Goal: Task Accomplishment & Management: Manage account settings

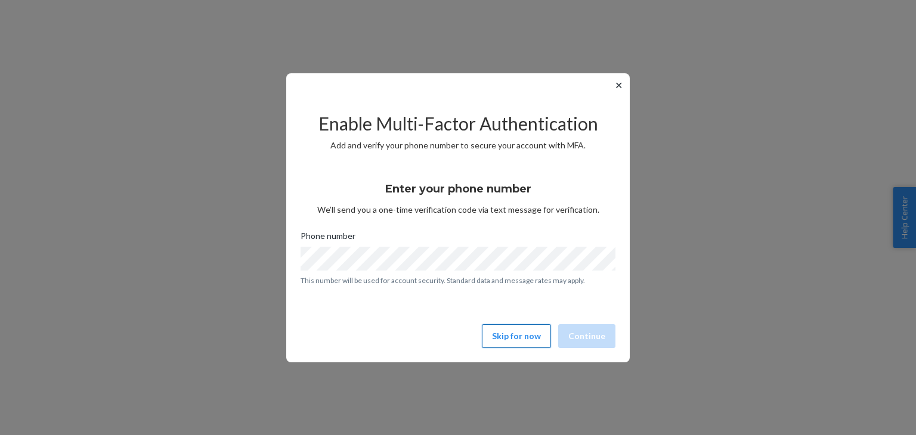
click at [520, 333] on button "Skip for now" at bounding box center [516, 336] width 69 height 24
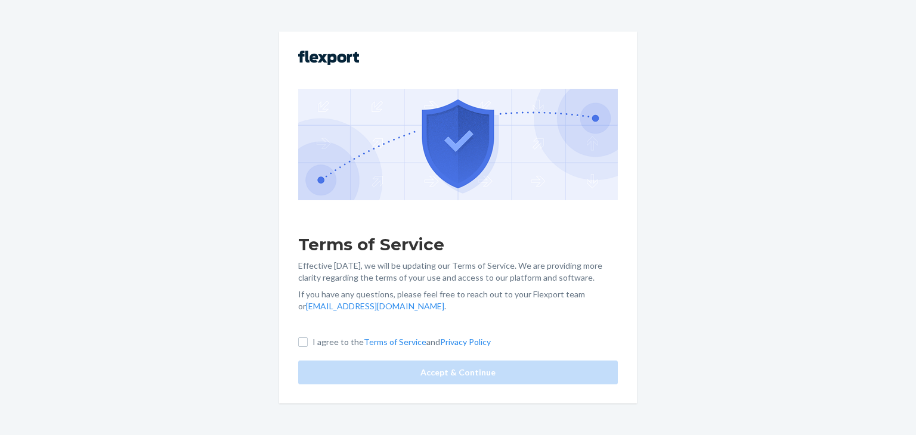
click at [323, 339] on p "I agree to the Terms of Service and Privacy Policy" at bounding box center [401, 342] width 178 height 12
click at [308, 339] on input "I agree to the Terms of Service and Privacy Policy" at bounding box center [303, 342] width 10 height 10
checkbox input "true"
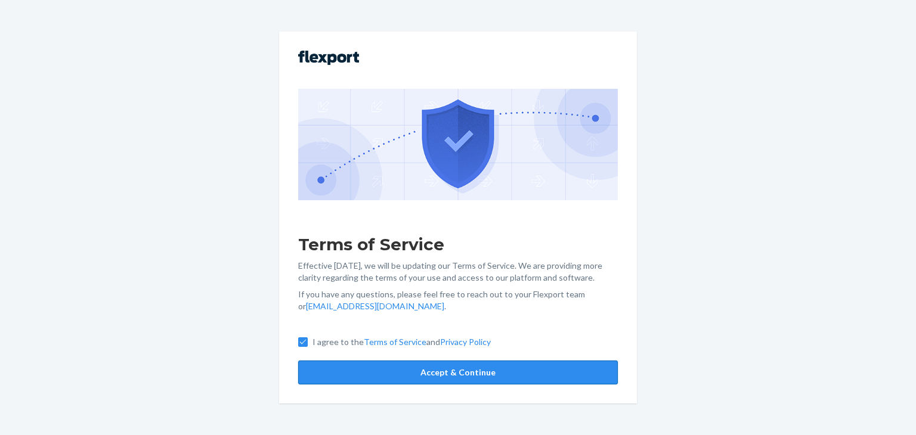
click at [408, 375] on button "Accept & Continue" at bounding box center [458, 373] width 320 height 24
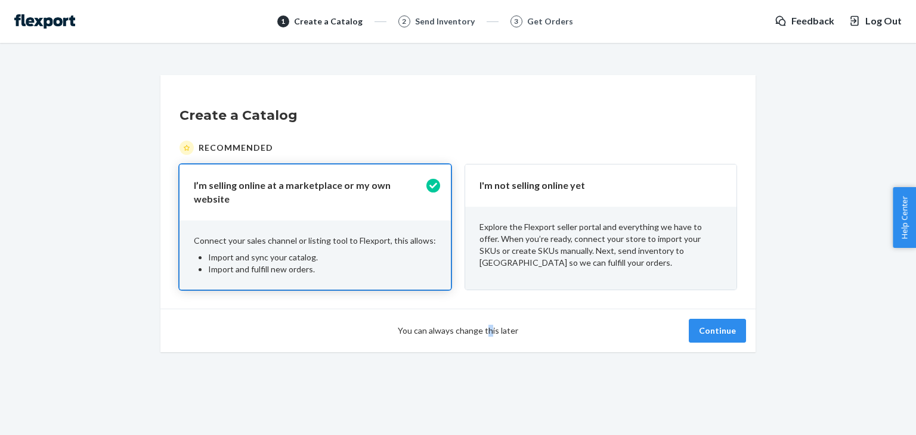
click at [489, 325] on span "You can always change this later" at bounding box center [458, 331] width 120 height 12
click at [636, 243] on p "Explore the Flexport seller portal and everything we have to offer. When you’re…" at bounding box center [600, 245] width 243 height 48
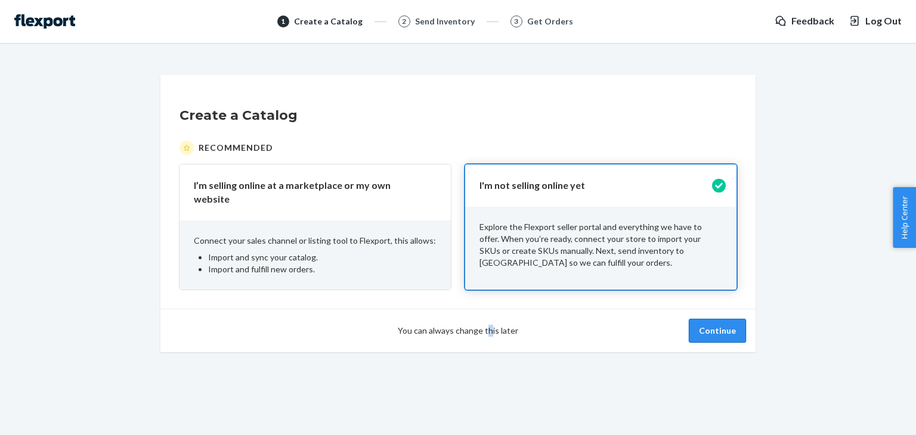
click at [718, 324] on button "Continue" at bounding box center [717, 331] width 57 height 24
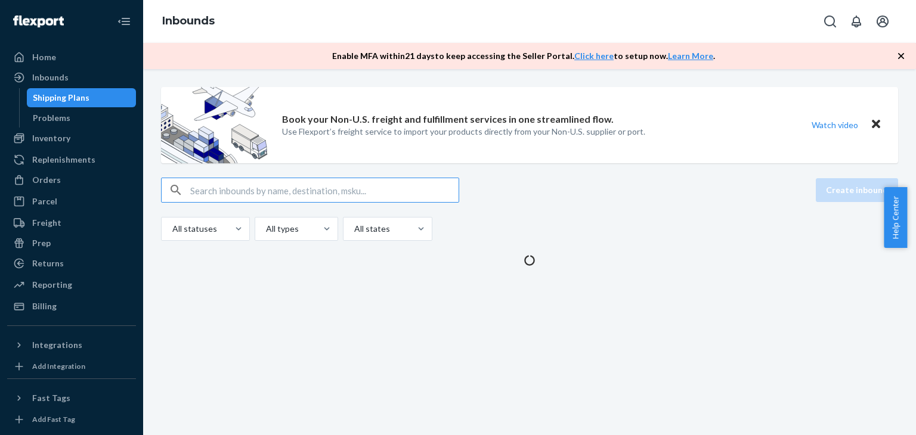
click at [887, 24] on icon "Open account menu" at bounding box center [882, 22] width 12 height 12
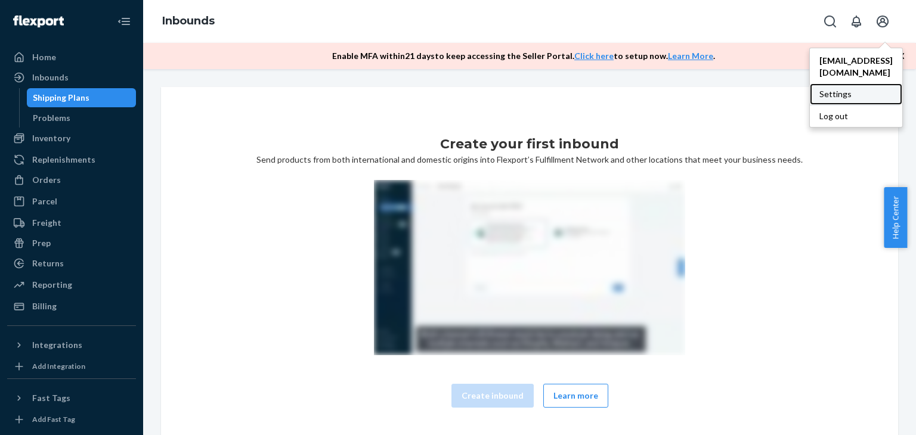
click at [828, 83] on div "Settings" at bounding box center [856, 93] width 92 height 21
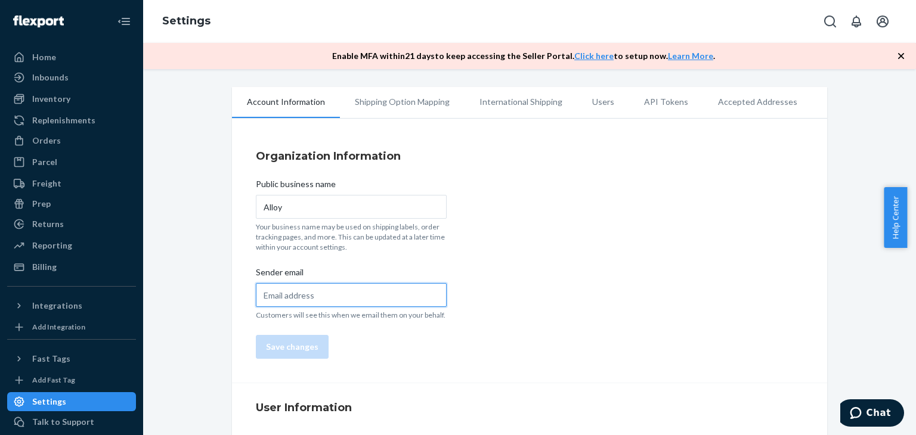
click at [299, 289] on input "Sender email" at bounding box center [351, 295] width 191 height 24
click at [599, 106] on li "Users" at bounding box center [603, 102] width 52 height 30
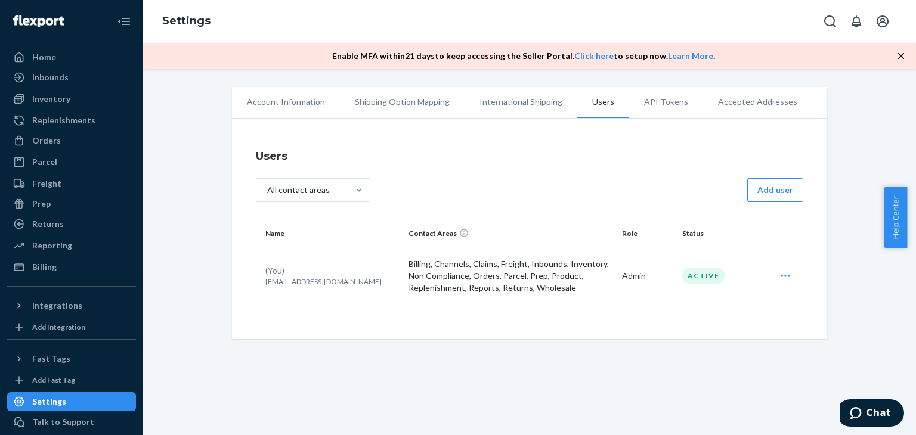
click at [779, 272] on icon "Open user actions" at bounding box center [785, 276] width 12 height 12
click at [697, 307] on span "Edit" at bounding box center [730, 305] width 74 height 8
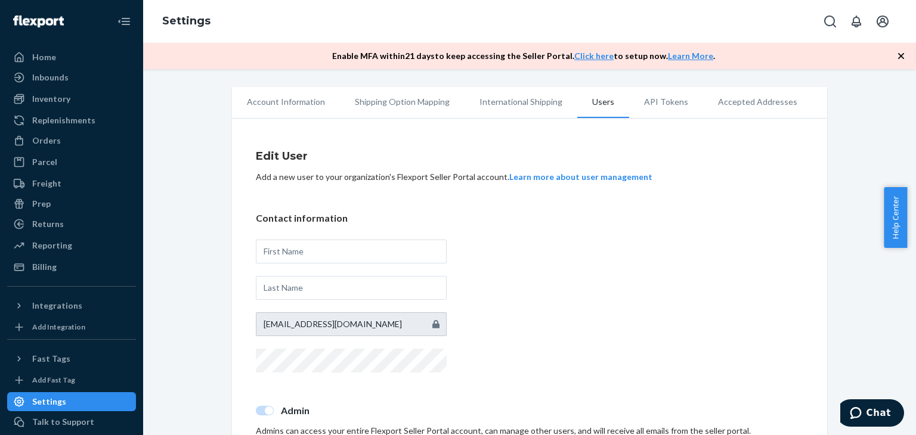
scroll to position [60, 0]
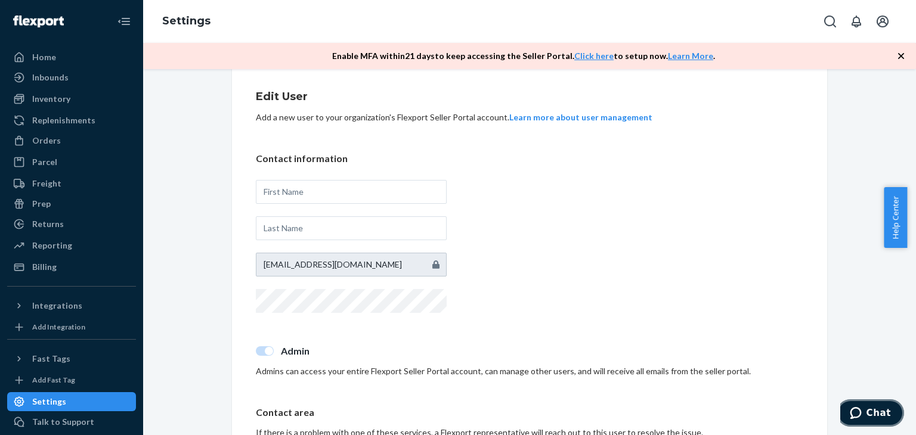
click at [878, 401] on button "Chat" at bounding box center [869, 412] width 67 height 27
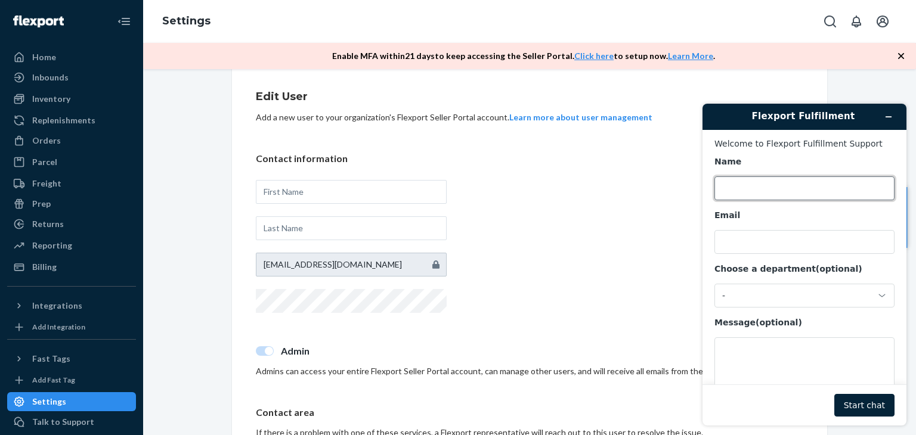
click at [768, 189] on input "Name" at bounding box center [804, 188] width 180 height 24
type input "Alloy"
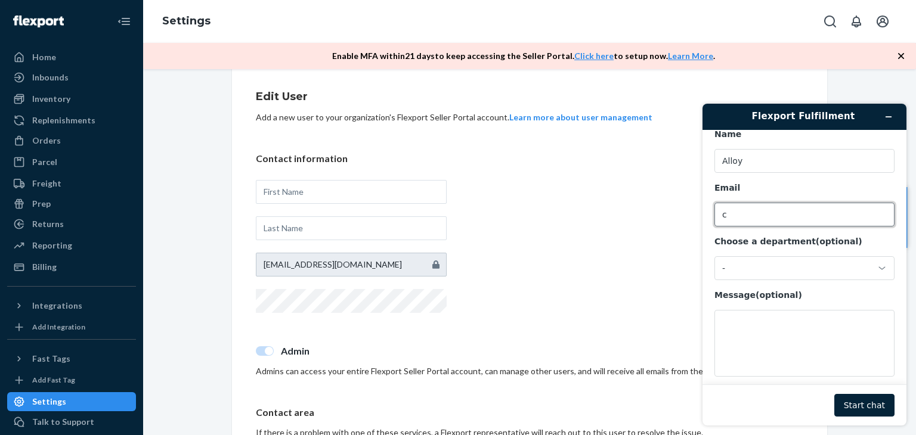
scroll to position [38, 0]
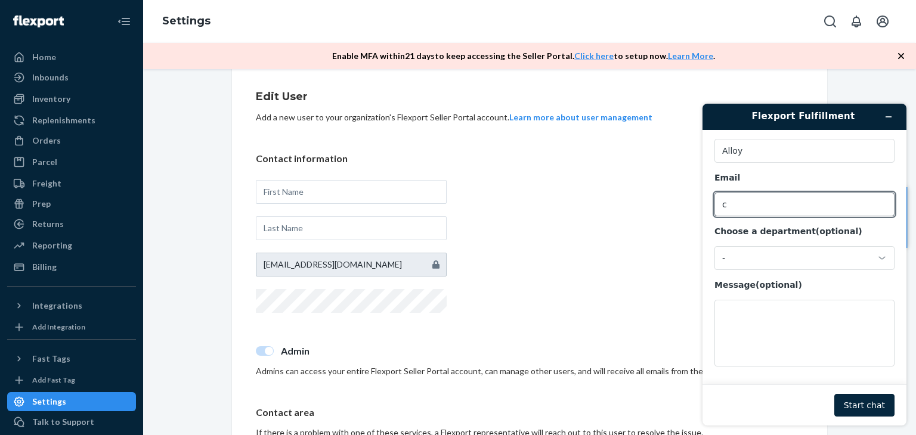
click at [868, 404] on button "Start chat" at bounding box center [864, 405] width 60 height 23
type input "[EMAIL_ADDRESS][DOMAIN_NAME]"
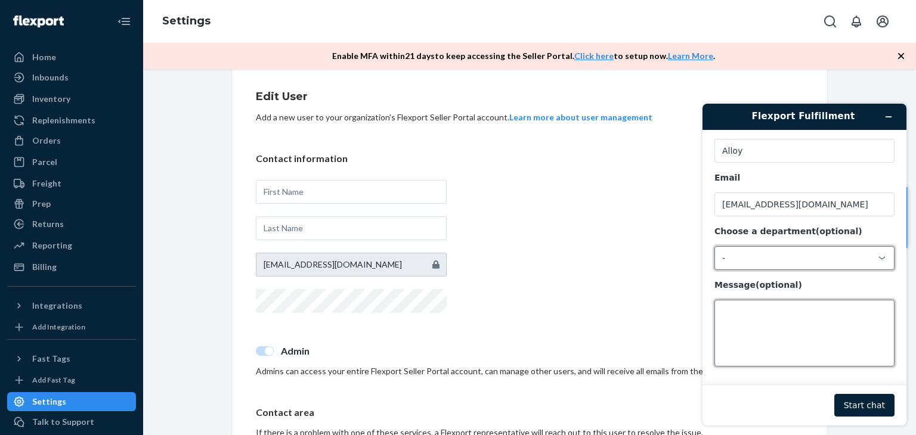
click at [749, 326] on textarea "Message (optional)" at bounding box center [804, 333] width 180 height 67
type textarea "how to update primary email"
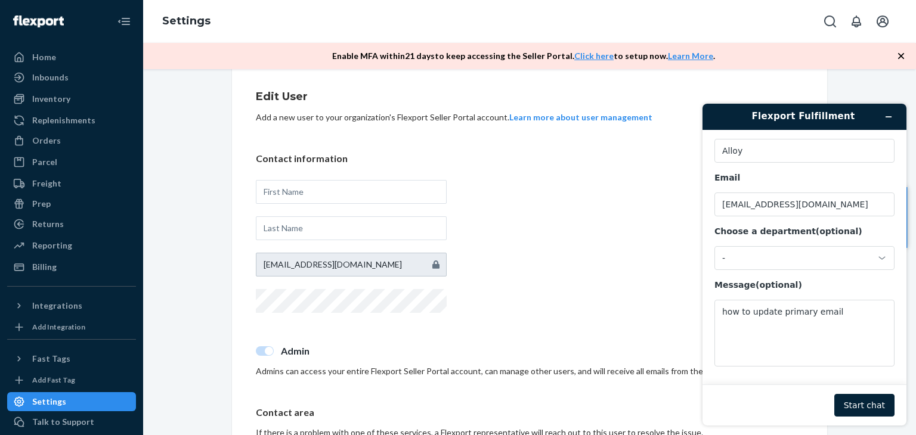
click at [861, 392] on footer "Start chat" at bounding box center [804, 405] width 204 height 41
click at [860, 401] on button "Start chat" at bounding box center [864, 405] width 60 height 23
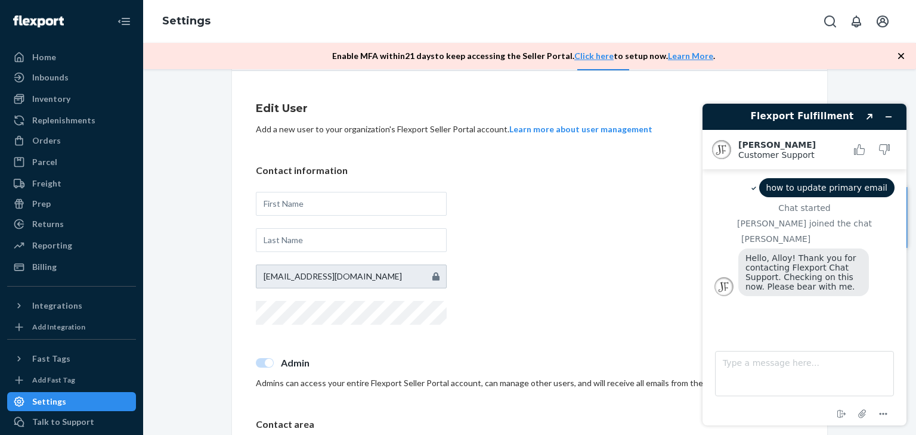
scroll to position [0, 0]
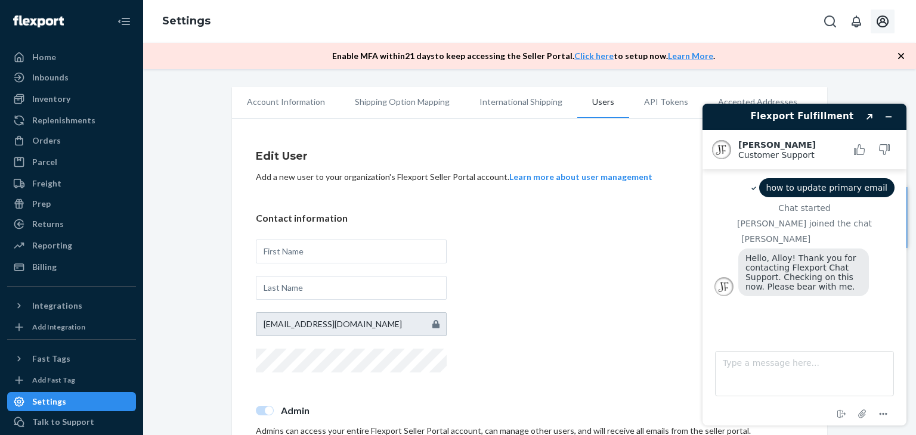
click at [881, 27] on icon "Open account menu" at bounding box center [882, 22] width 12 height 12
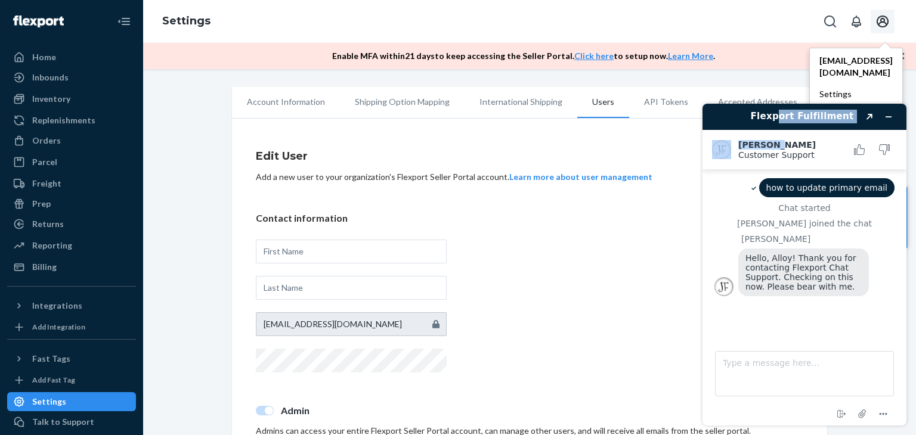
drag, startPoint x: 770, startPoint y: 124, endPoint x: 795, endPoint y: 134, distance: 27.0
click at [794, 135] on div "Flexport Fulfillment Created with Sketch. [PERSON_NAME] Customer Support Custom…" at bounding box center [804, 265] width 204 height 322
click at [868, 116] on icon "Created with Sketch." at bounding box center [869, 117] width 7 height 6
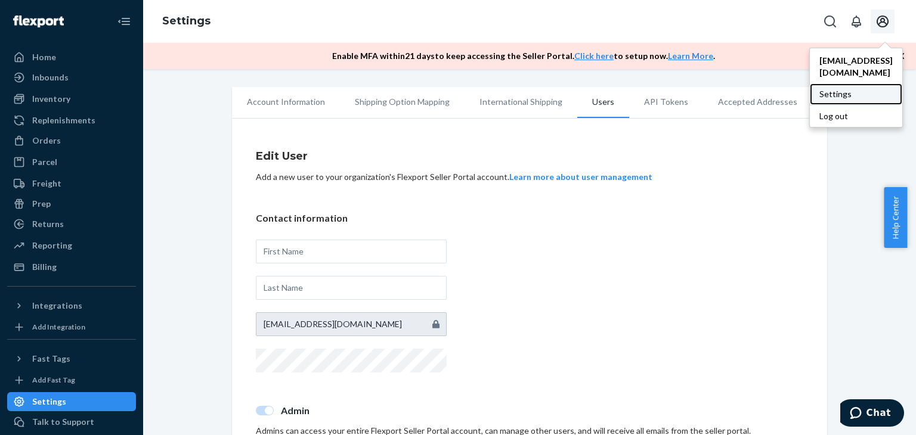
click at [833, 83] on div "Settings" at bounding box center [856, 93] width 92 height 21
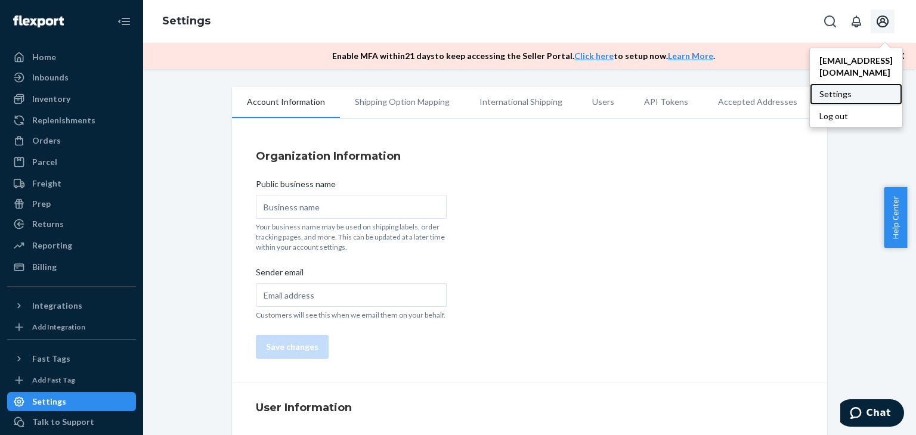
type input "Alloy"
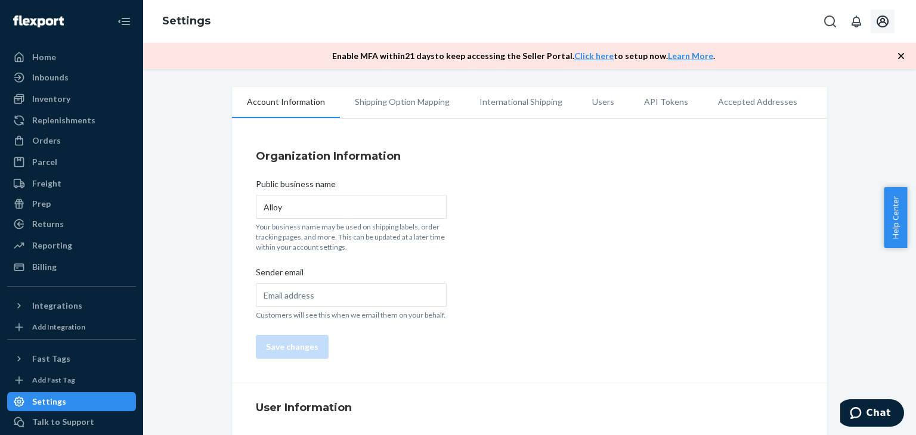
click at [598, 105] on li "Users" at bounding box center [603, 102] width 52 height 30
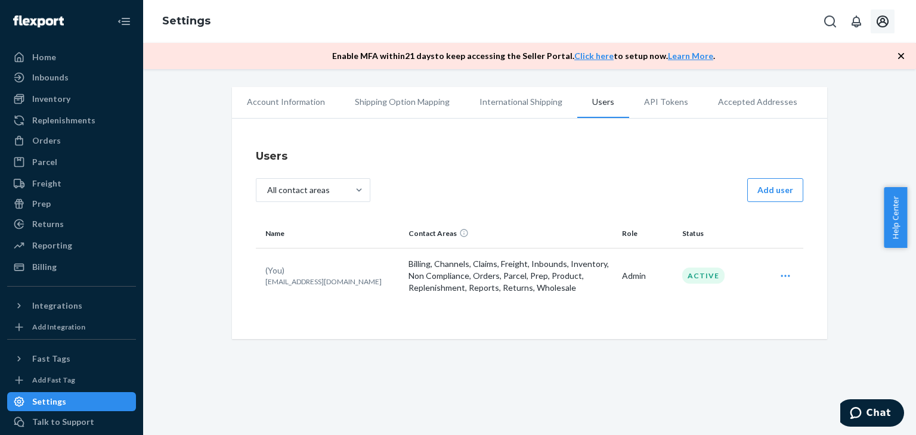
click at [780, 275] on icon "Open user actions" at bounding box center [784, 276] width 9 height 2
click at [699, 315] on div "Users All contact areas Add user Name Contact Areas Role Status (You) [EMAIL_AD…" at bounding box center [529, 231] width 547 height 181
click at [785, 275] on icon "Open user actions" at bounding box center [784, 276] width 9 height 2
click at [693, 303] on span "Edit" at bounding box center [730, 305] width 74 height 8
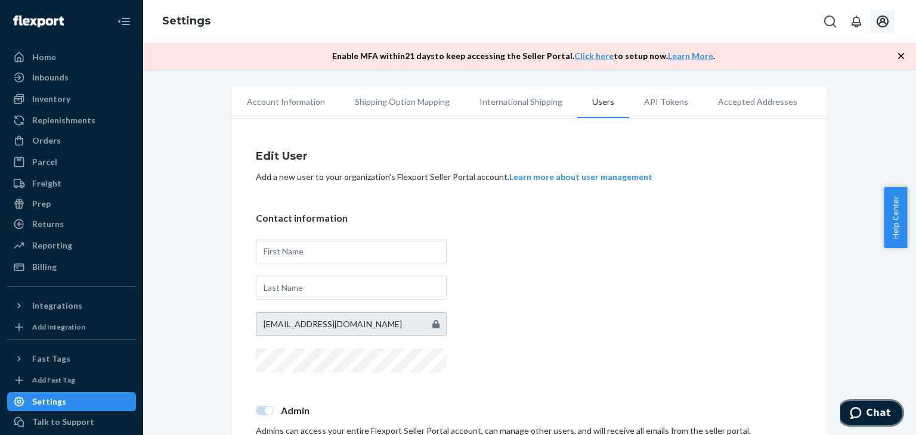
click at [872, 419] on button "Chat" at bounding box center [869, 412] width 67 height 27
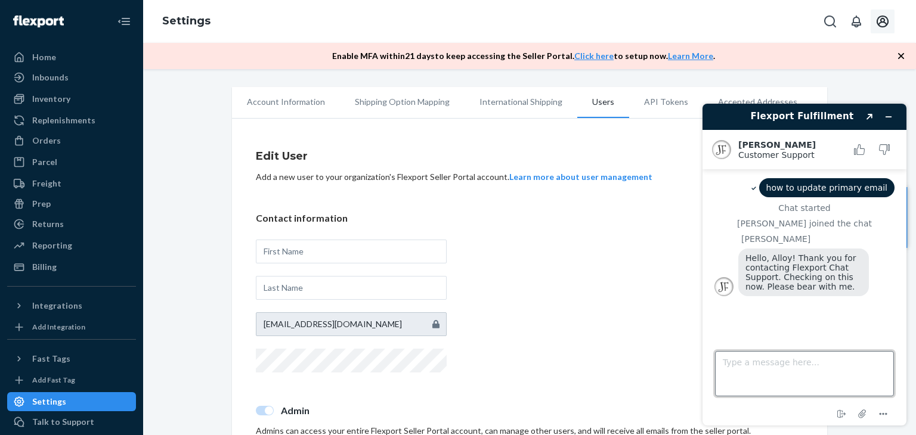
click at [761, 371] on textarea "Type a message here..." at bounding box center [804, 373] width 179 height 45
click at [610, 277] on div "Contact information [EMAIL_ADDRESS][DOMAIN_NAME]" at bounding box center [529, 294] width 547 height 164
drag, startPoint x: 586, startPoint y: 330, endPoint x: 622, endPoint y: 280, distance: 62.0
click at [587, 330] on div "Contact information [EMAIL_ADDRESS][DOMAIN_NAME]" at bounding box center [529, 294] width 547 height 164
click at [890, 117] on icon "Minimize widget" at bounding box center [888, 117] width 5 height 0
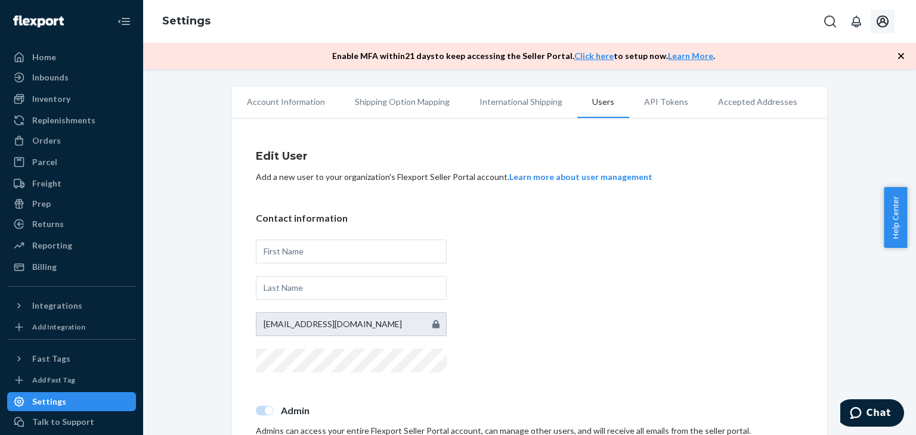
click at [727, 96] on li "Accepted Addresses" at bounding box center [757, 102] width 109 height 30
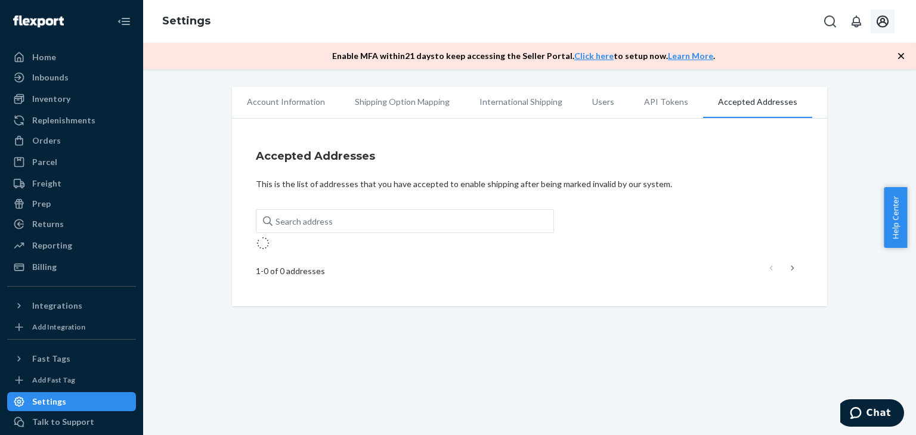
click at [597, 99] on li "Users" at bounding box center [603, 102] width 52 height 30
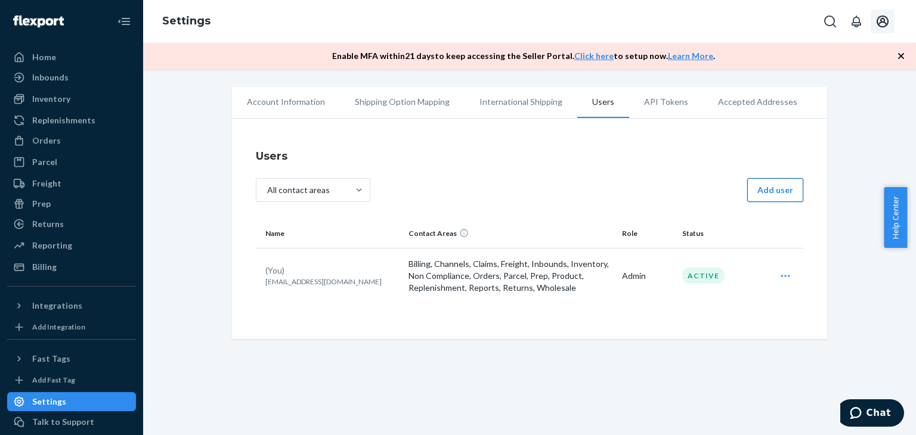
click at [780, 190] on button "Add user" at bounding box center [775, 190] width 56 height 24
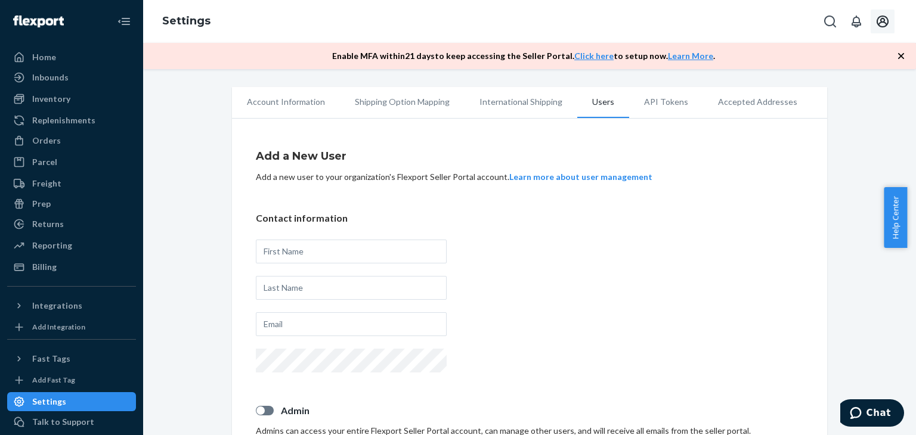
click at [304, 263] on div at bounding box center [351, 253] width 191 height 27
click at [308, 256] on input "text" at bounding box center [351, 252] width 191 height 24
type input "Alloy"
type input "Automation"
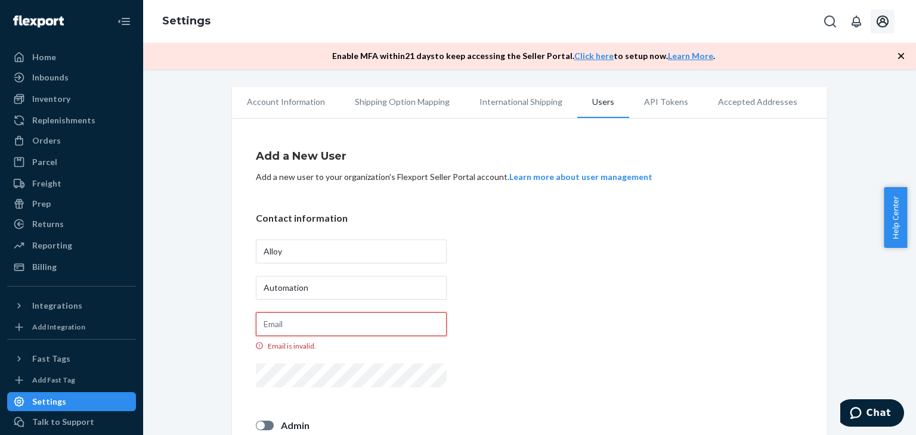
scroll to position [60, 0]
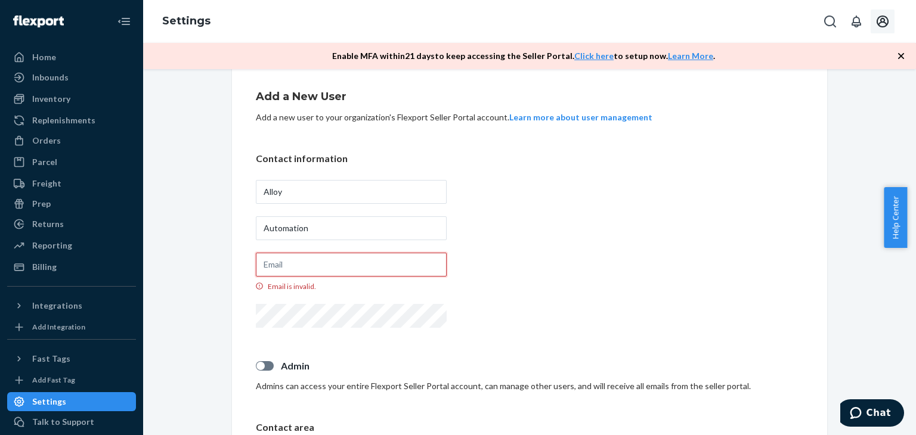
click at [341, 269] on input "Email is invalid." at bounding box center [351, 265] width 191 height 24
paste input "[EMAIL_ADDRESS][DOMAIN_NAME]"
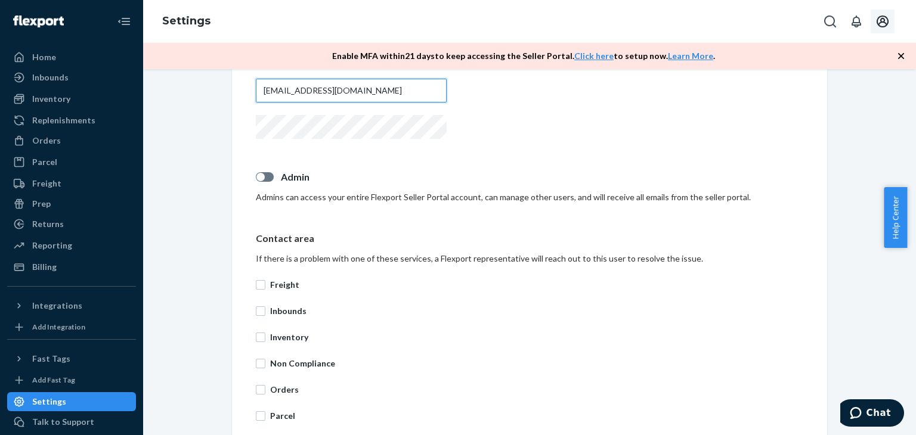
scroll to position [238, 0]
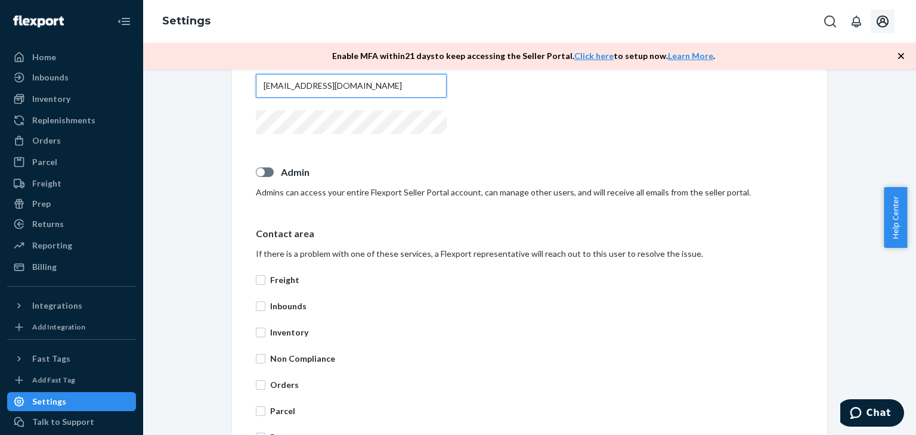
click at [261, 169] on div at bounding box center [265, 173] width 18 height 10
type input "[EMAIL_ADDRESS][DOMAIN_NAME]"
checkbox input "true"
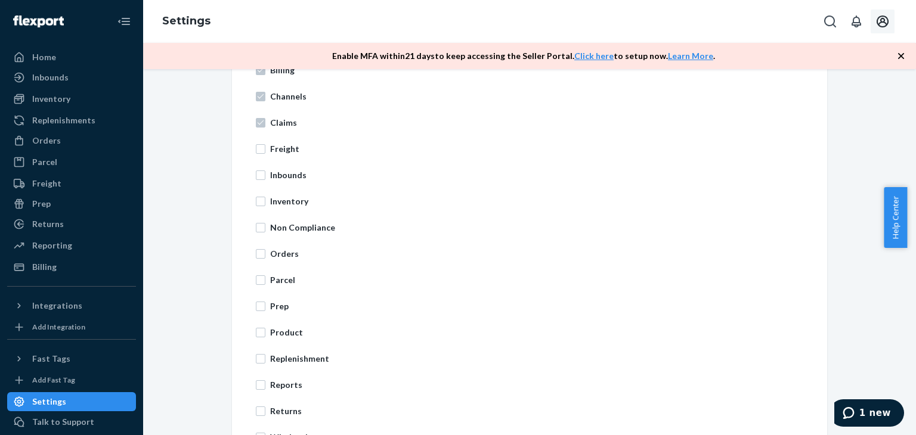
scroll to position [532, 0]
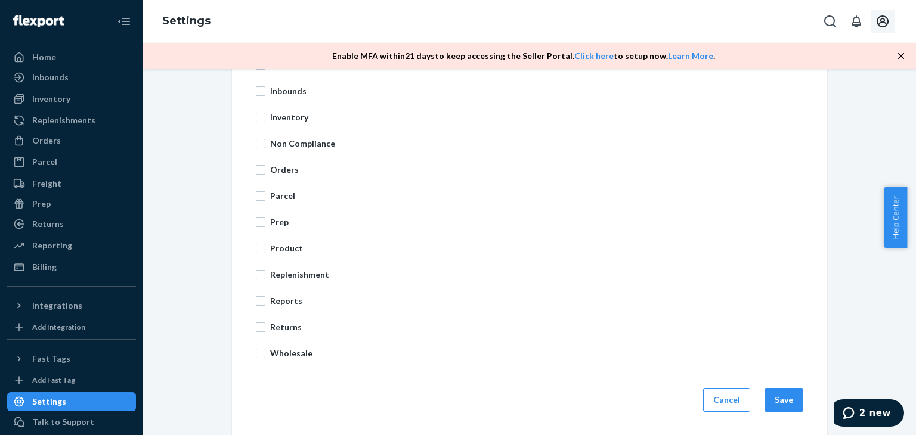
click at [272, 354] on p "Wholesale" at bounding box center [536, 354] width 533 height 12
click at [265, 354] on input "Wholesale" at bounding box center [261, 354] width 10 height 10
checkbox input "true"
click at [272, 329] on p "Returns" at bounding box center [536, 327] width 533 height 12
click at [265, 329] on input "Returns" at bounding box center [261, 328] width 10 height 10
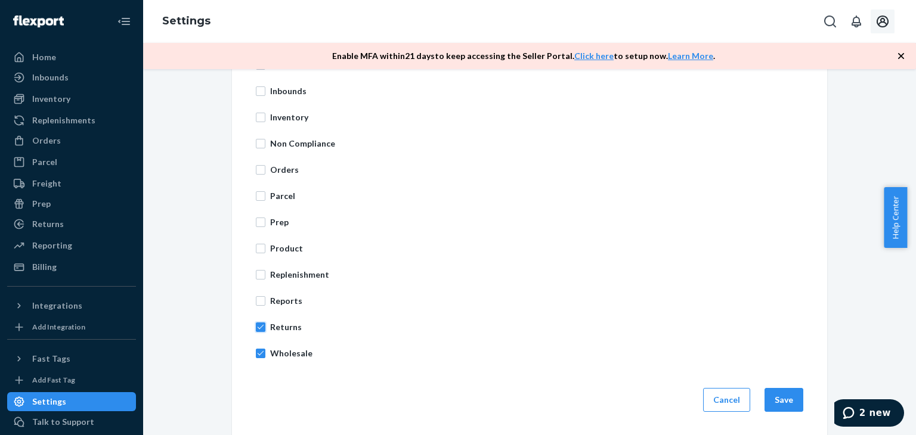
checkbox input "true"
drag, startPoint x: 274, startPoint y: 303, endPoint x: 281, endPoint y: 277, distance: 27.2
click at [275, 301] on p "Reports" at bounding box center [536, 301] width 533 height 12
click at [265, 301] on input "Reports" at bounding box center [261, 301] width 10 height 10
checkbox input "true"
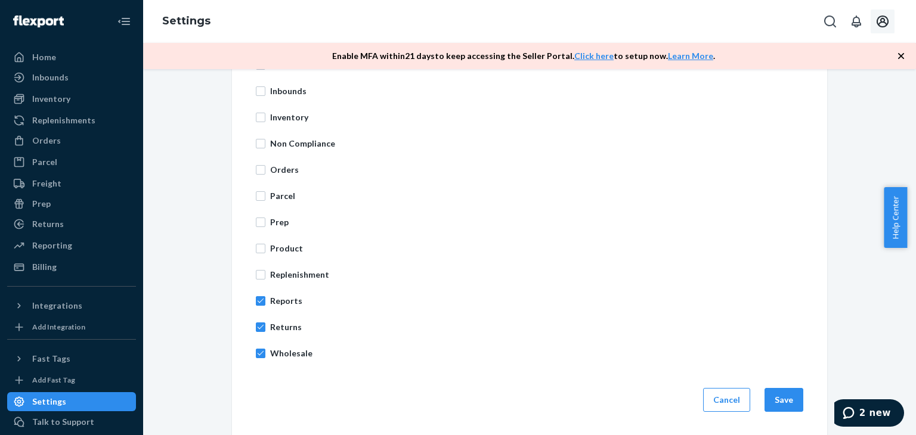
click at [282, 275] on p "Replenishment" at bounding box center [536, 275] width 533 height 12
click at [265, 275] on input "Replenishment" at bounding box center [261, 275] width 10 height 10
checkbox input "true"
click at [275, 244] on p "Product" at bounding box center [536, 249] width 533 height 12
click at [265, 244] on input "Product" at bounding box center [261, 249] width 10 height 10
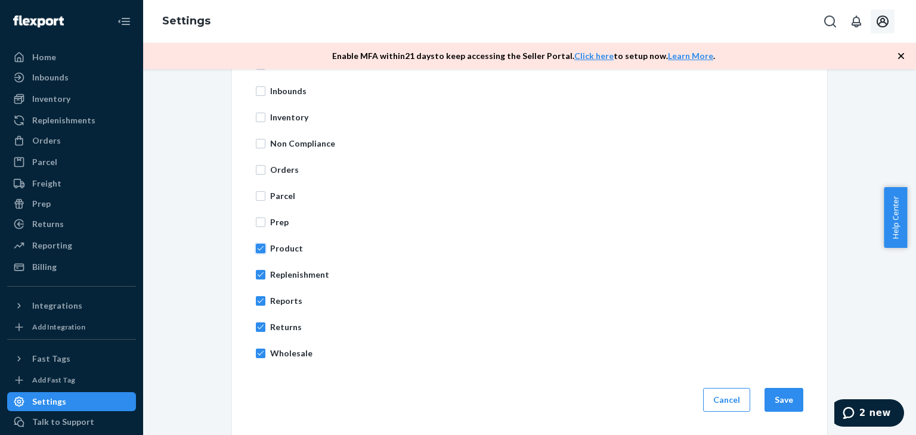
checkbox input "true"
click at [270, 223] on p "Prep" at bounding box center [536, 222] width 533 height 12
click at [265, 223] on input "Prep" at bounding box center [261, 223] width 10 height 10
checkbox input "true"
click at [275, 194] on p "Parcel" at bounding box center [536, 196] width 533 height 12
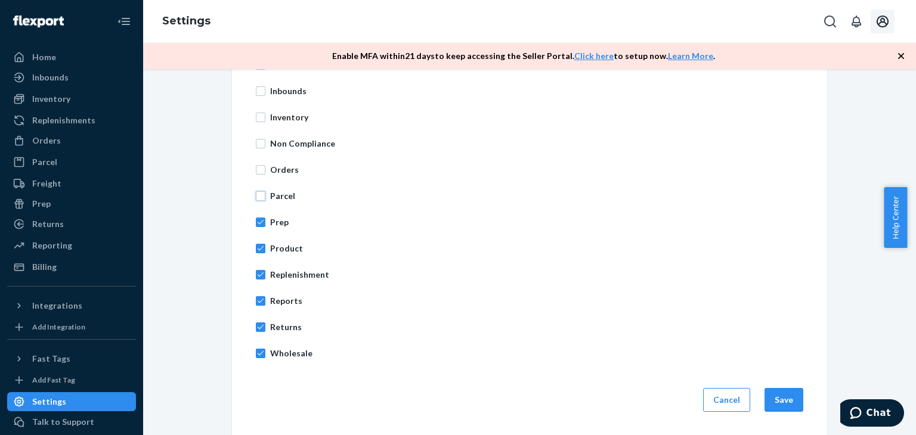
click at [265, 194] on input "Parcel" at bounding box center [261, 196] width 10 height 10
checkbox input "true"
click at [278, 169] on p "Orders" at bounding box center [536, 170] width 533 height 12
click at [265, 169] on input "Orders" at bounding box center [261, 170] width 10 height 10
checkbox input "true"
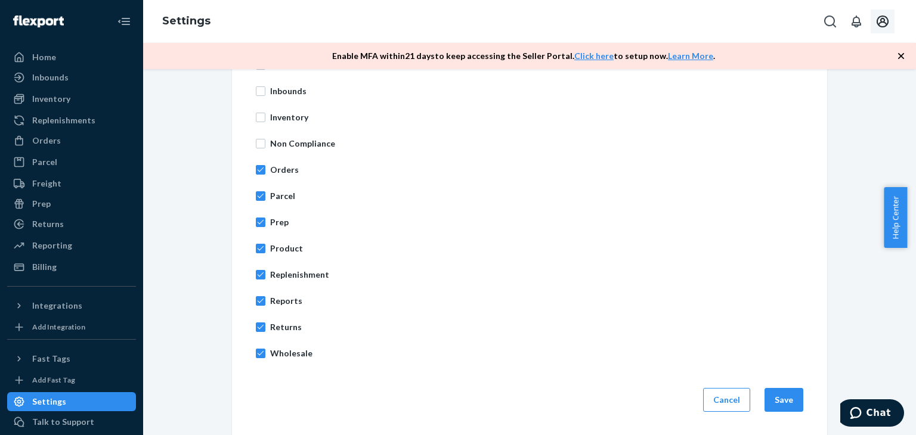
click at [286, 146] on p "Non Compliance" at bounding box center [536, 144] width 533 height 12
click at [265, 146] on input "Non Compliance" at bounding box center [261, 144] width 10 height 10
checkbox input "true"
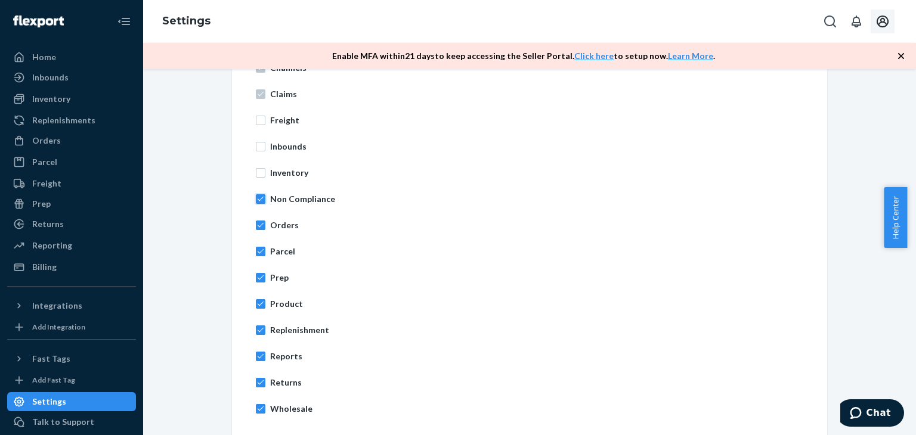
scroll to position [413, 0]
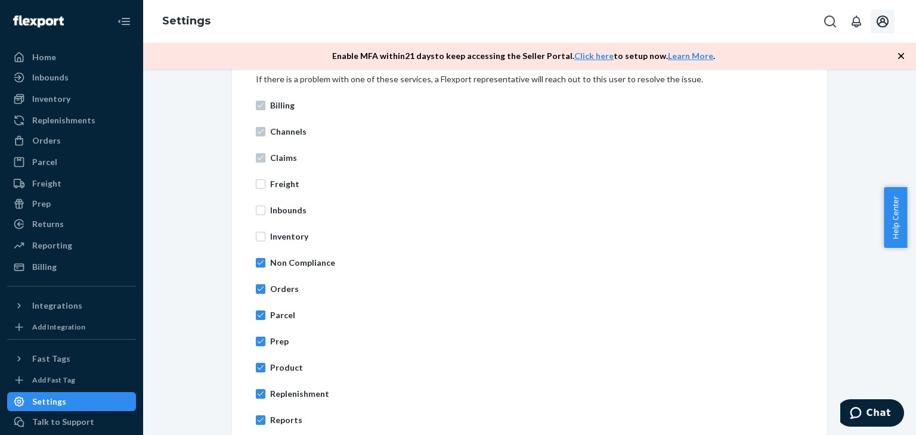
click at [277, 235] on p "Inventory" at bounding box center [536, 237] width 533 height 12
click at [265, 235] on input "Inventory" at bounding box center [261, 237] width 10 height 10
checkbox input "true"
click at [280, 201] on div "Billing Channels Claims Freight Inbounds Inventory Non Compliance Orders Parcel…" at bounding box center [529, 288] width 547 height 393
click at [270, 210] on p "Inbounds" at bounding box center [536, 210] width 533 height 12
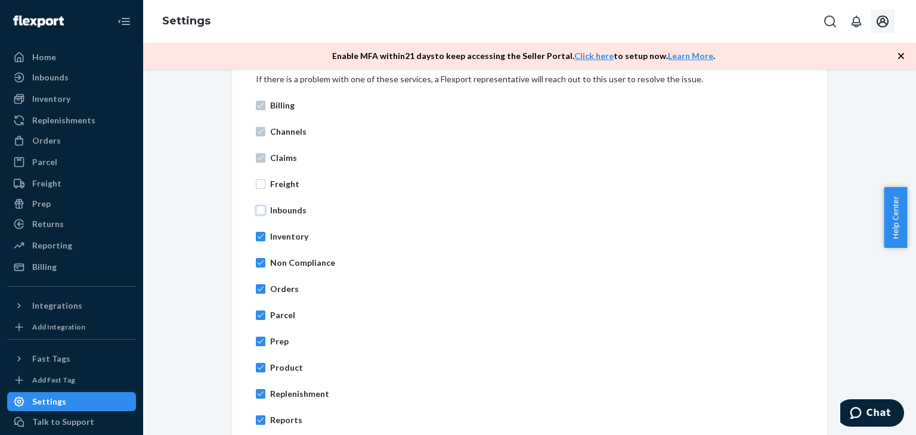
click at [265, 210] on input "Inbounds" at bounding box center [261, 211] width 10 height 10
checkbox input "true"
click at [270, 184] on p "Freight" at bounding box center [536, 184] width 533 height 12
click at [265, 184] on input "Freight" at bounding box center [261, 184] width 10 height 10
checkbox input "true"
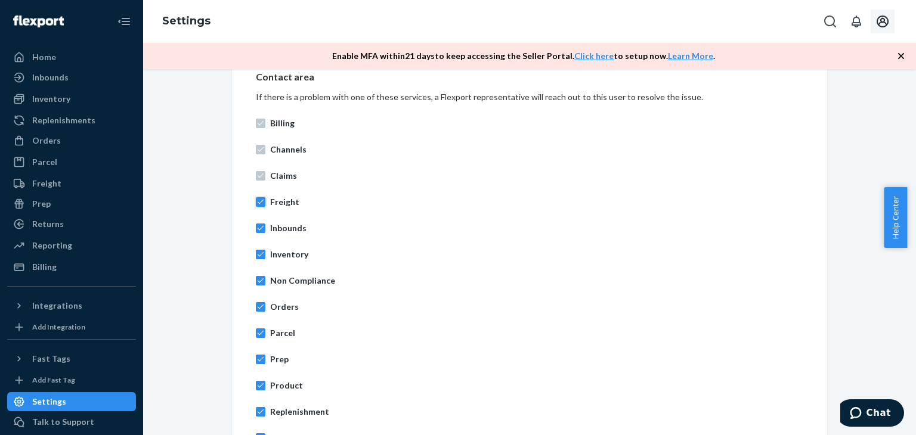
scroll to position [532, 0]
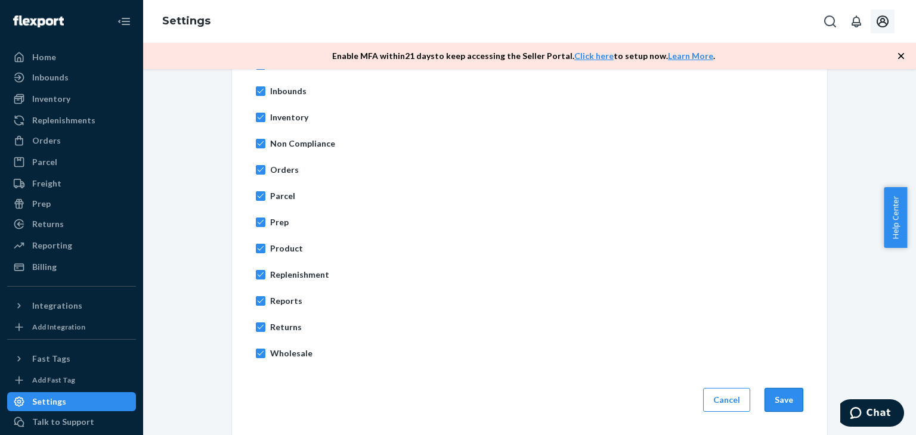
click at [775, 399] on button "Save" at bounding box center [783, 400] width 39 height 24
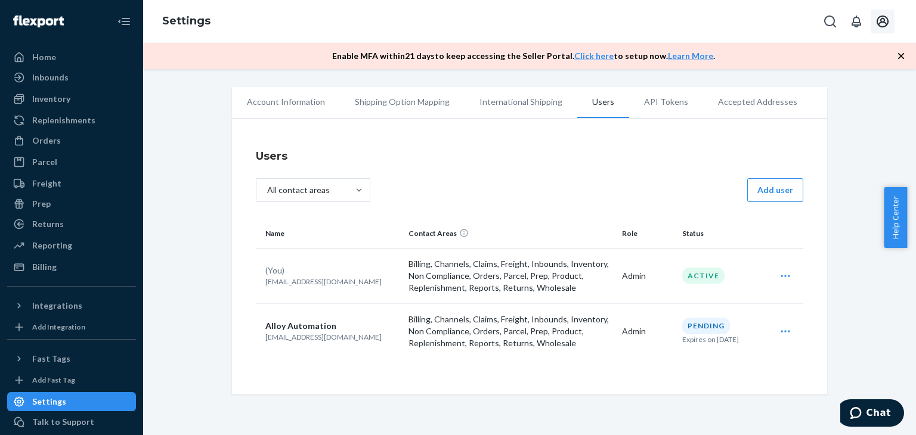
click at [782, 327] on icon "Open user actions" at bounding box center [785, 332] width 12 height 12
click at [715, 361] on span "Resend invite" at bounding box center [730, 361] width 74 height 8
click at [783, 277] on icon "Open user actions" at bounding box center [785, 276] width 12 height 12
click at [751, 306] on span "Edit" at bounding box center [730, 305] width 74 height 8
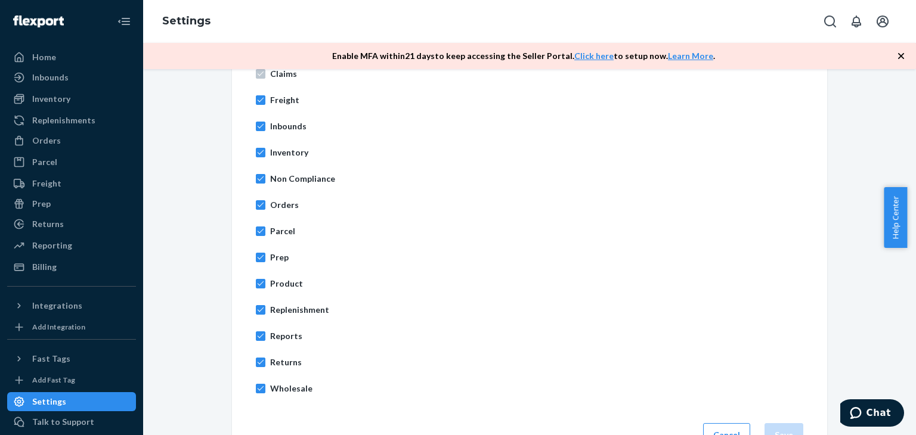
scroll to position [532, 0]
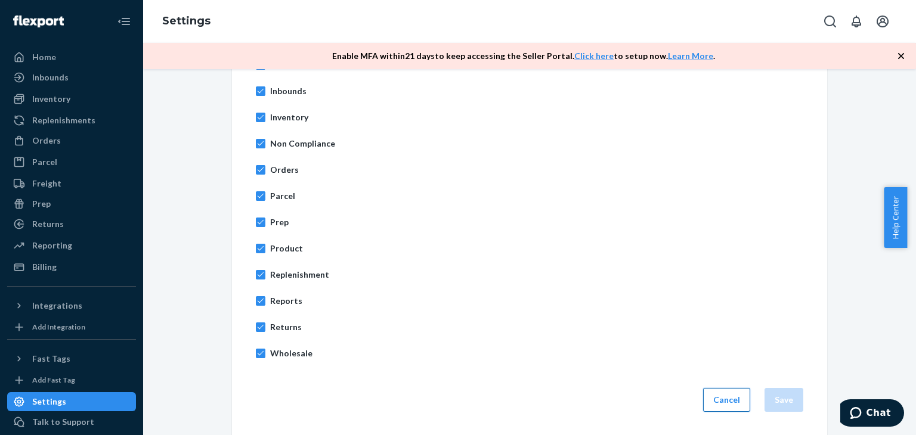
click at [731, 395] on button "Cancel" at bounding box center [726, 400] width 47 height 24
